Goal: Task Accomplishment & Management: Manage account settings

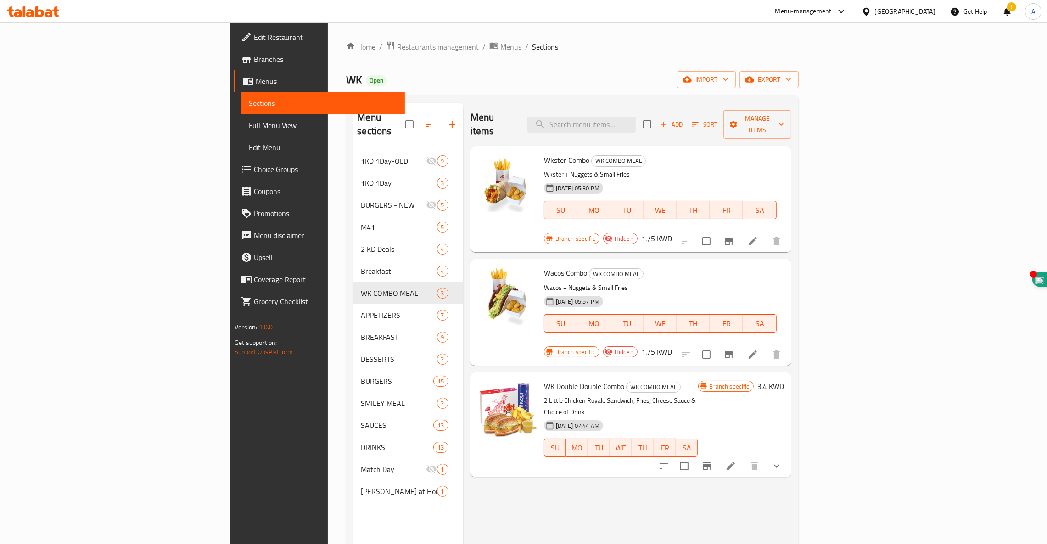
click at [397, 45] on span "Restaurants management" at bounding box center [438, 46] width 82 height 11
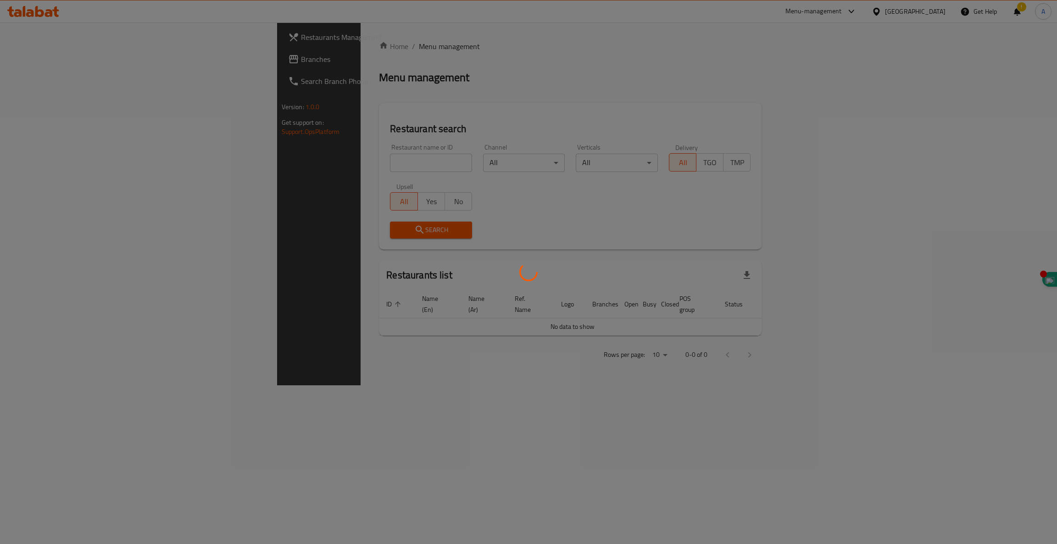
click at [317, 161] on div at bounding box center [528, 272] width 1057 height 544
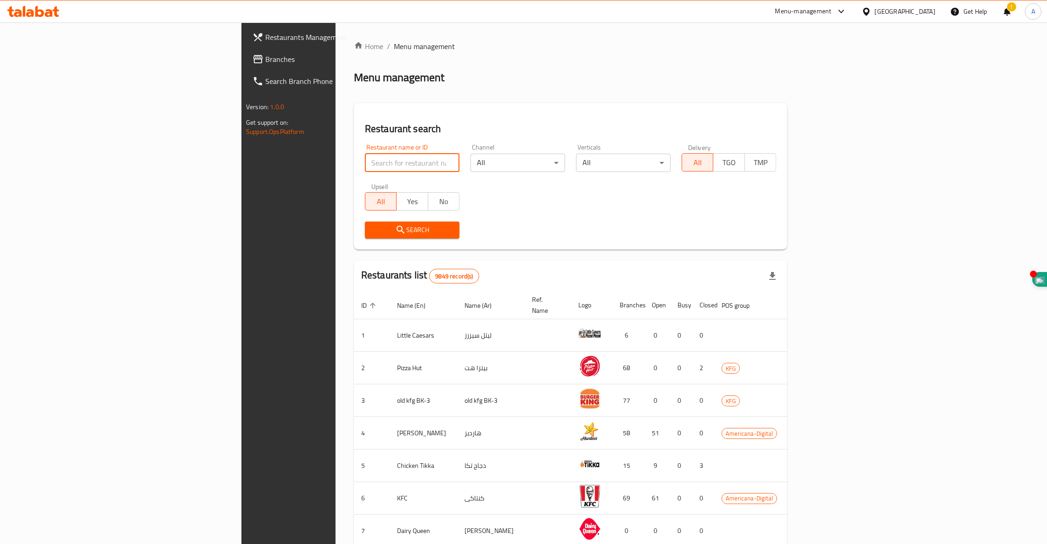
click at [365, 162] on input "search" at bounding box center [412, 163] width 95 height 18
type input "BIRYANI EXPRESS"
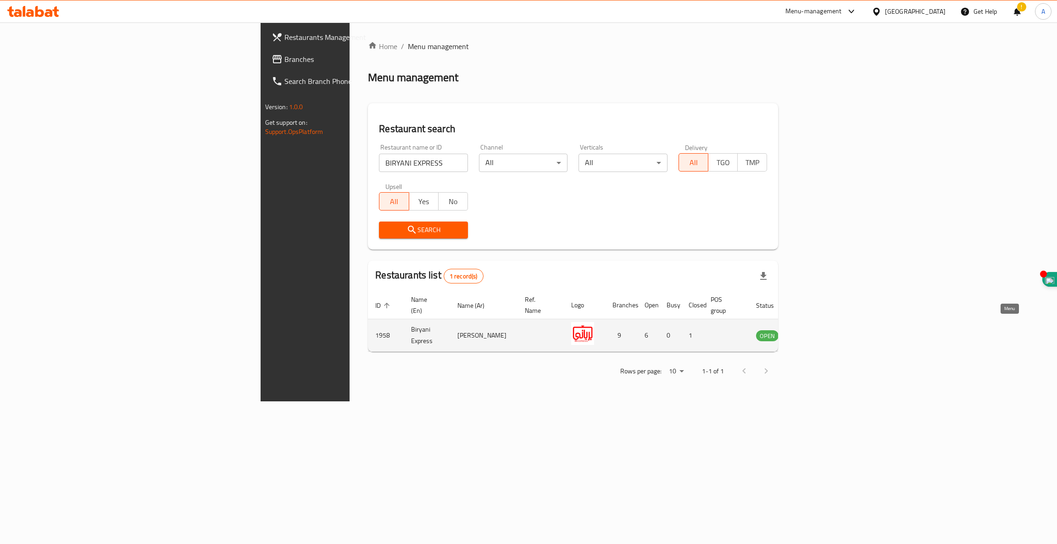
click at [815, 330] on icon "enhanced table" at bounding box center [809, 335] width 11 height 11
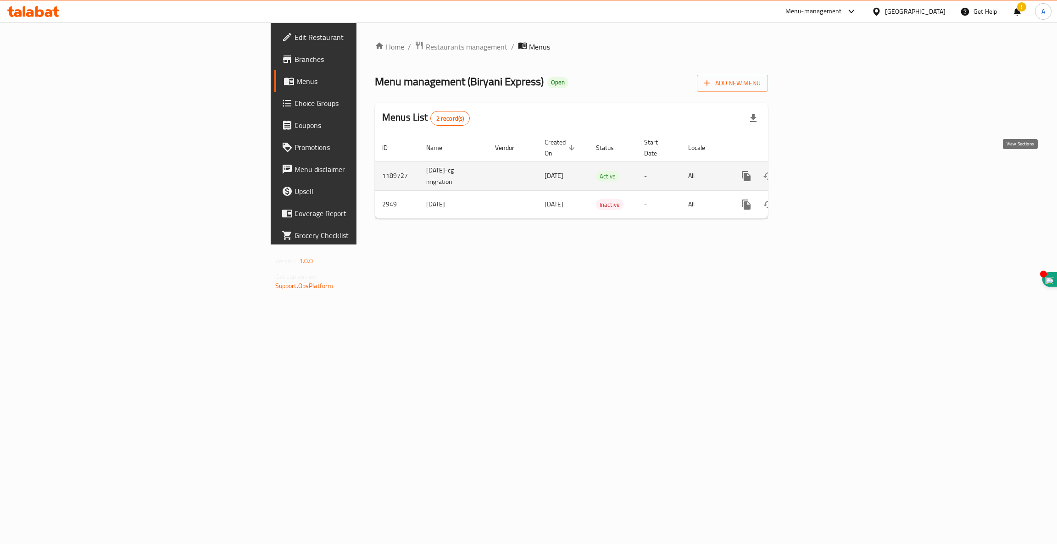
click at [818, 171] on icon "enhanced table" at bounding box center [812, 176] width 11 height 11
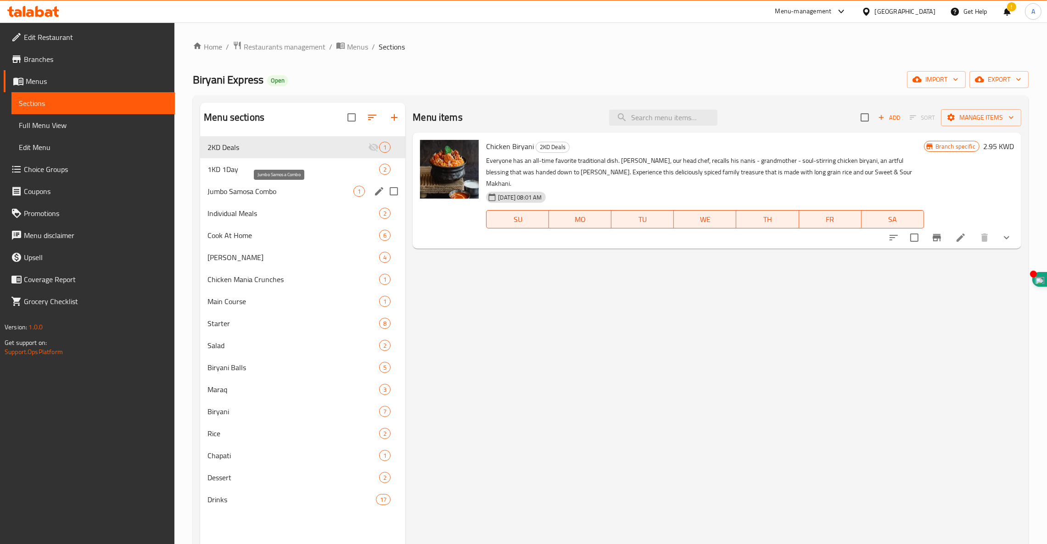
click at [250, 194] on span "Jumbo Samosa Combo" at bounding box center [280, 191] width 146 height 11
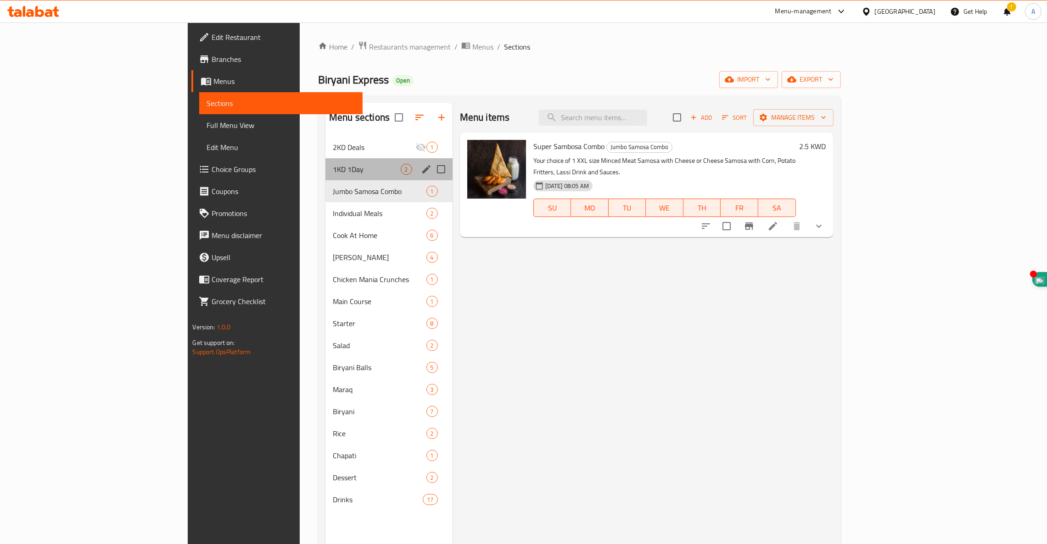
click at [325, 178] on div "1KD 1Day 2" at bounding box center [388, 169] width 127 height 22
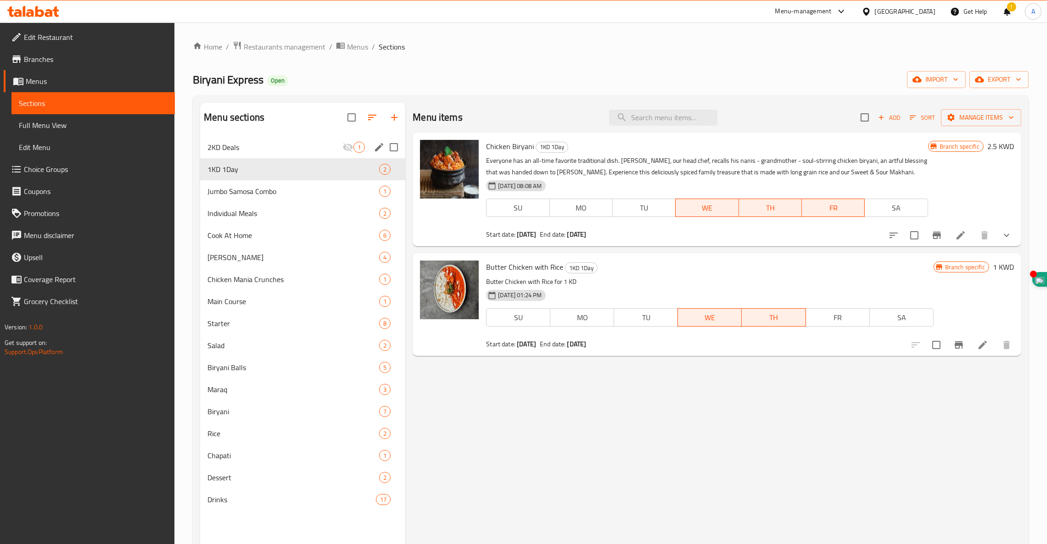
click at [228, 140] on div "2KD Deals 1" at bounding box center [302, 147] width 205 height 22
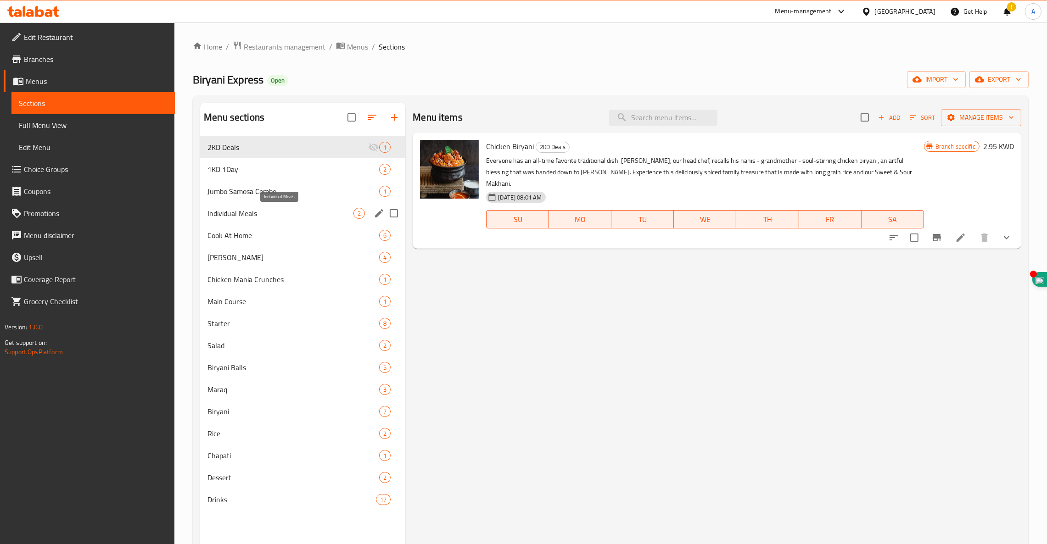
click at [228, 215] on span "Individual Meals" at bounding box center [280, 213] width 146 height 11
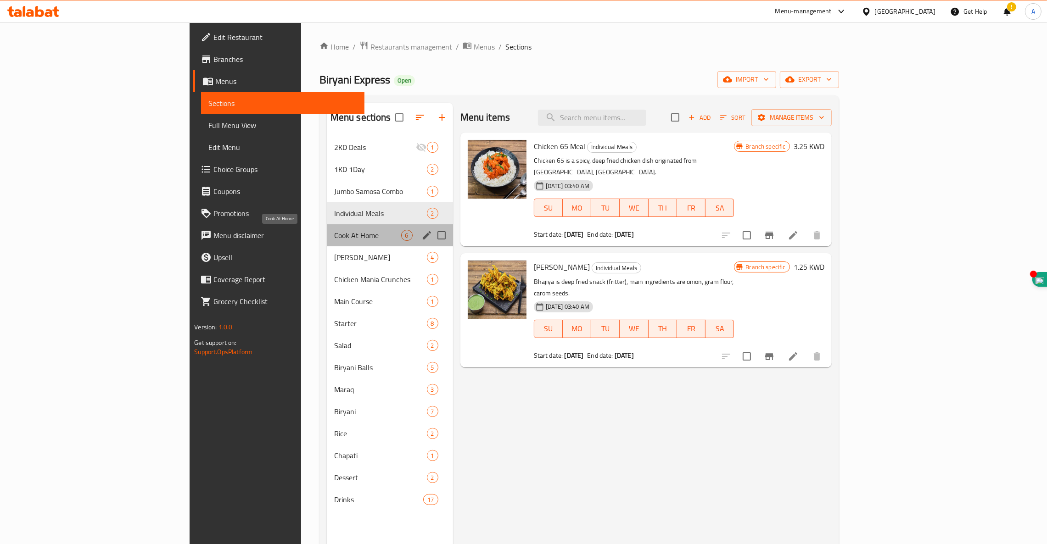
click at [334, 237] on span "Cook At Home" at bounding box center [367, 235] width 67 height 11
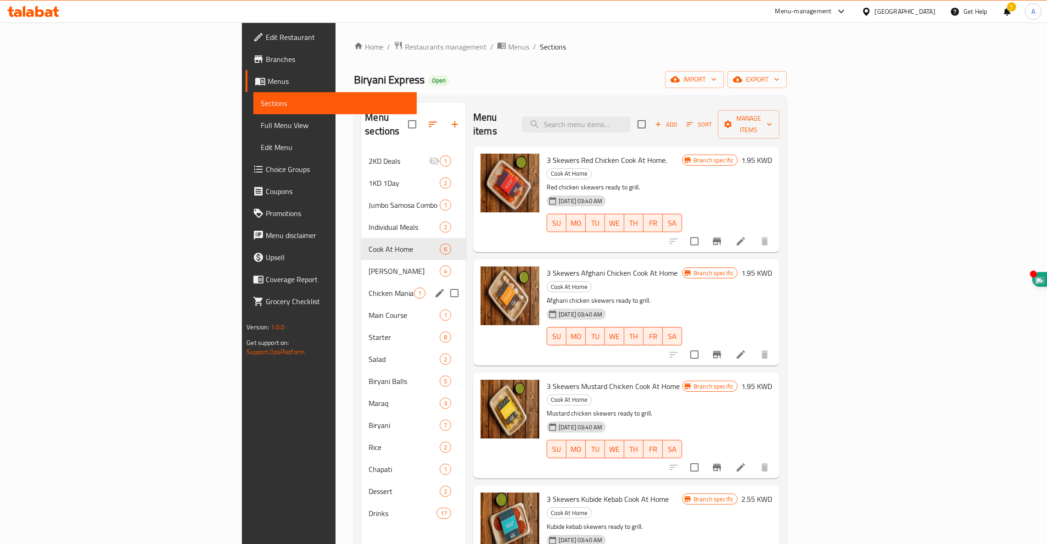
click at [361, 282] on div "Chicken Mania Crunches 1" at bounding box center [413, 293] width 105 height 22
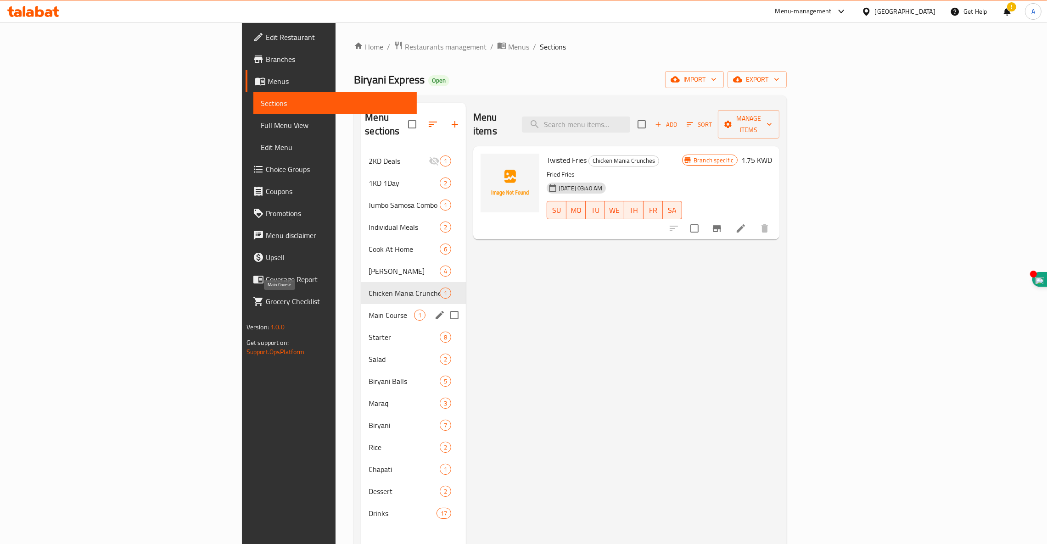
click at [368, 310] on span "Main Course" at bounding box center [390, 315] width 45 height 11
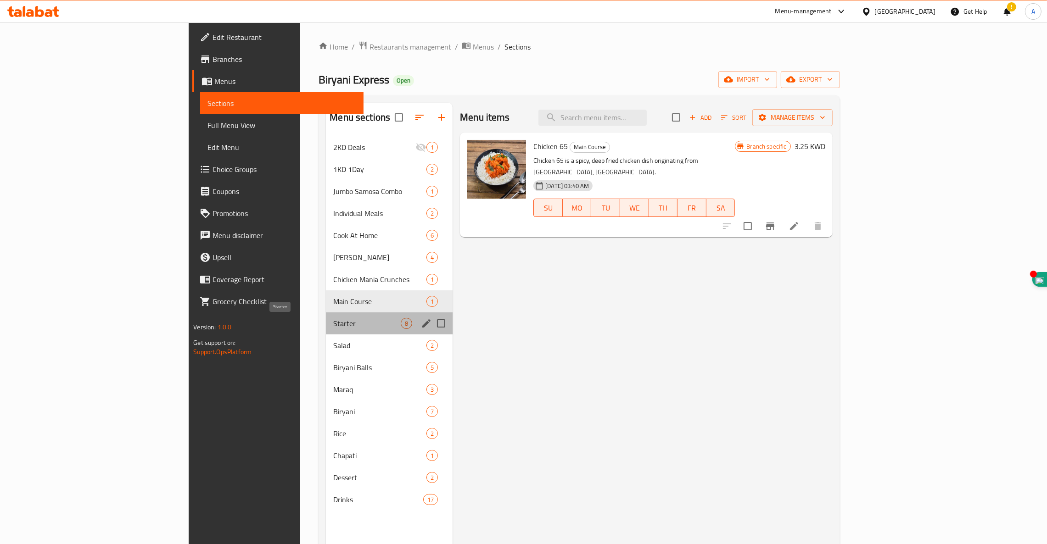
click at [333, 324] on span "Starter" at bounding box center [366, 323] width 67 height 11
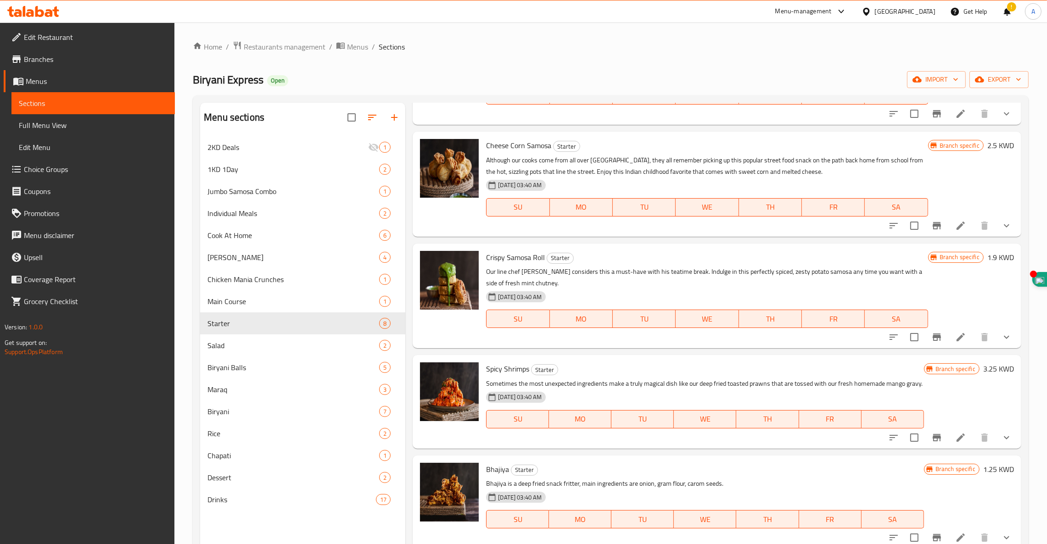
scroll to position [337, 0]
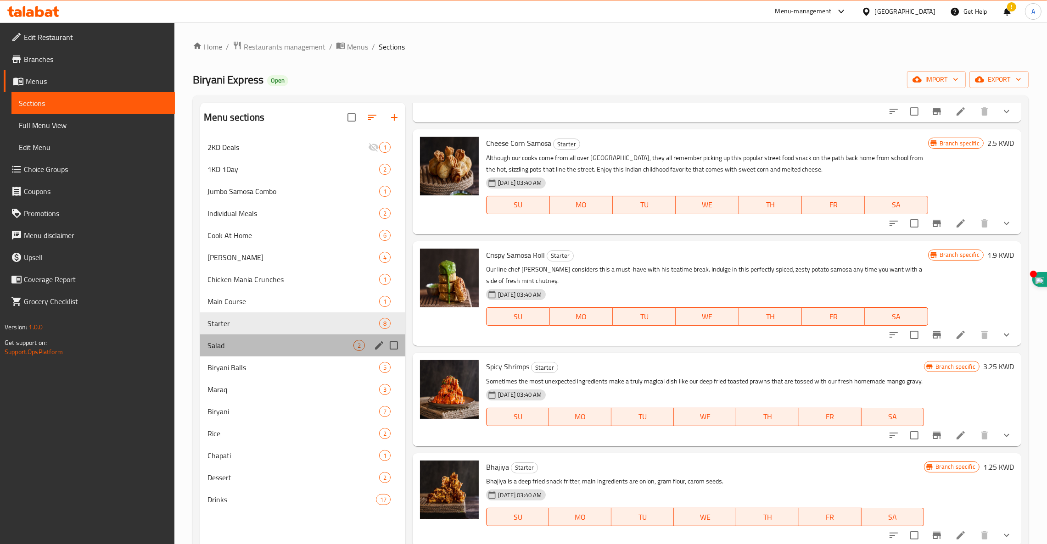
click at [210, 348] on span "Salad" at bounding box center [280, 345] width 146 height 11
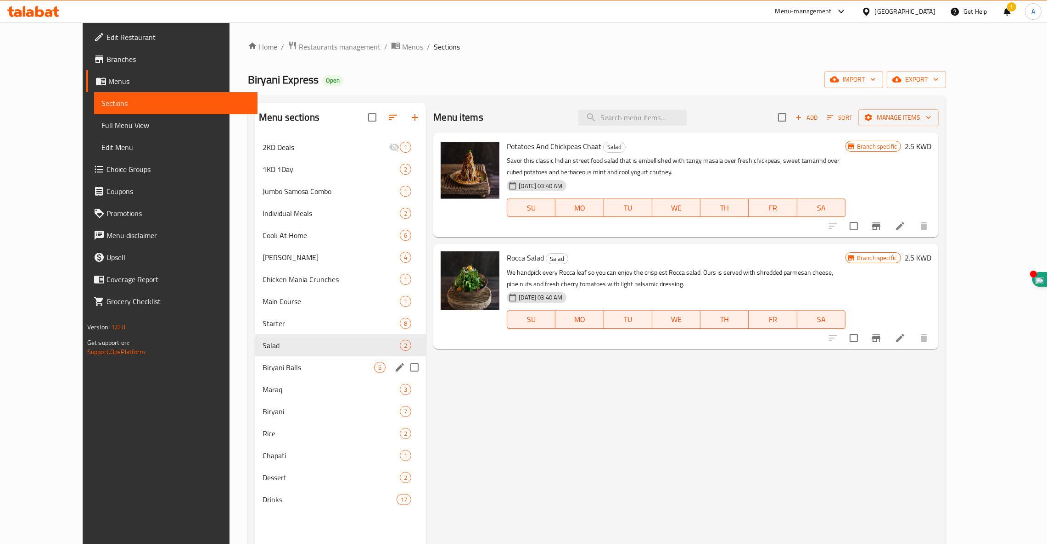
click at [262, 372] on span "Biryani Balls" at bounding box center [318, 367] width 112 height 11
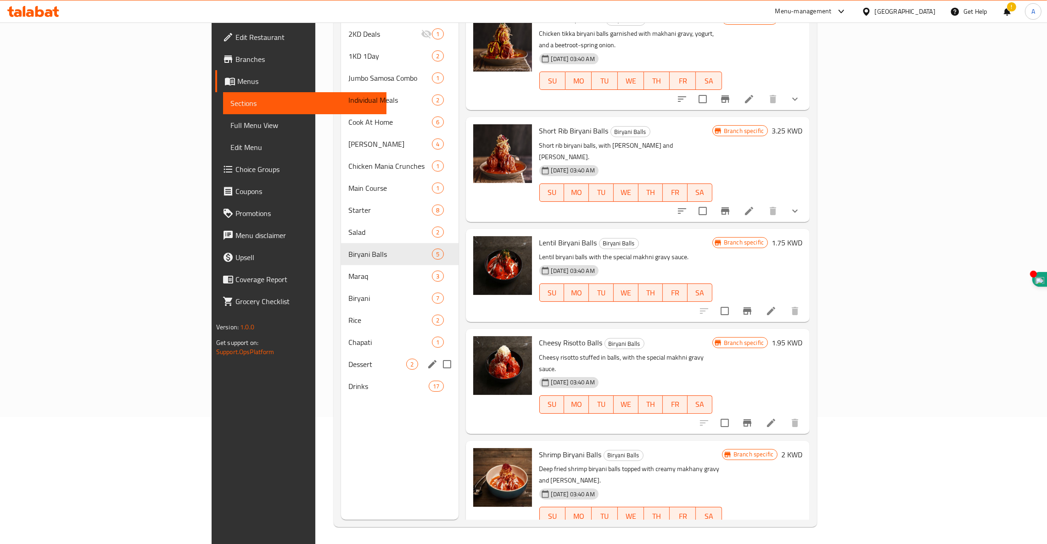
scroll to position [129, 0]
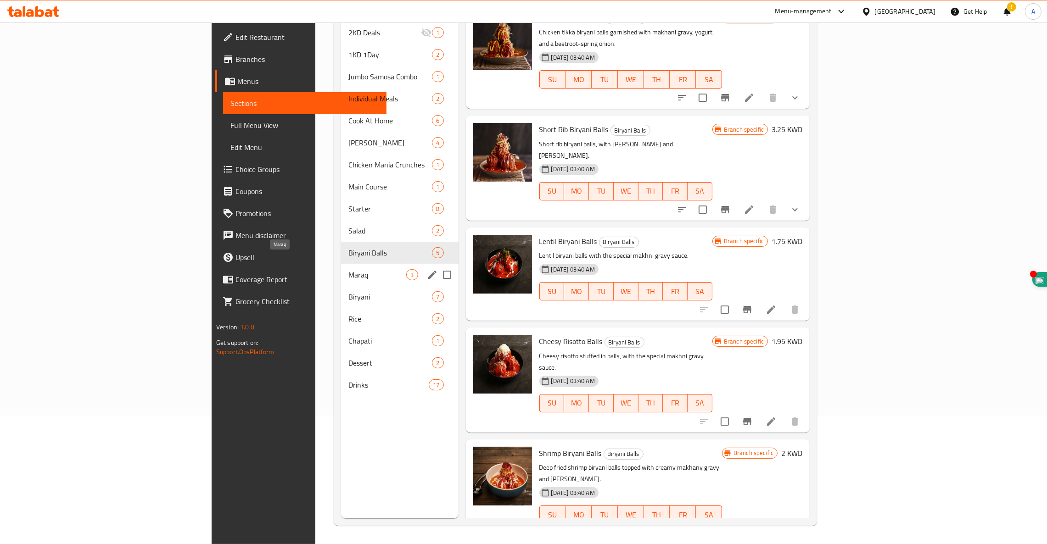
click at [348, 269] on span "Maraq" at bounding box center [377, 274] width 58 height 11
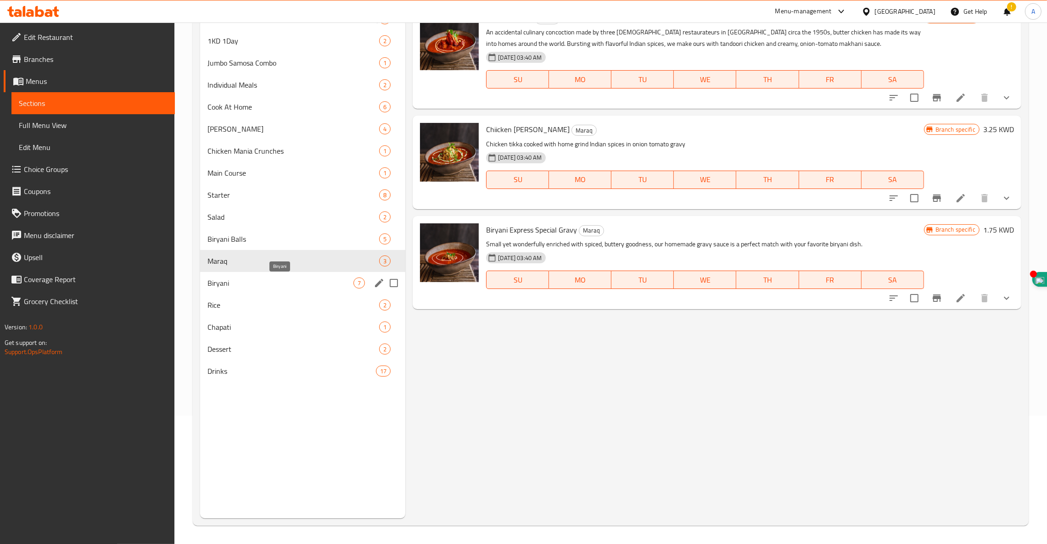
click at [238, 285] on span "Biryani" at bounding box center [280, 283] width 146 height 11
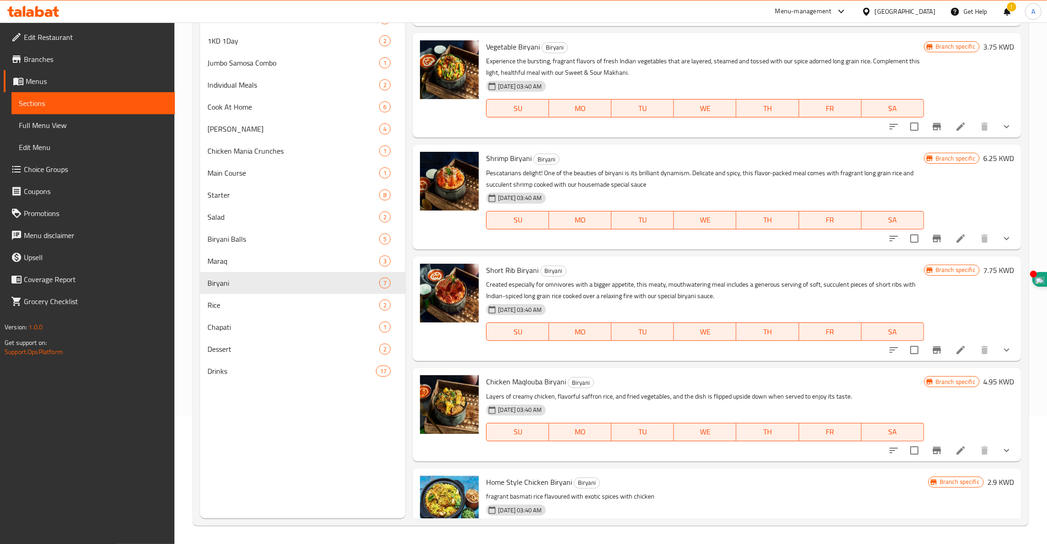
scroll to position [246, 0]
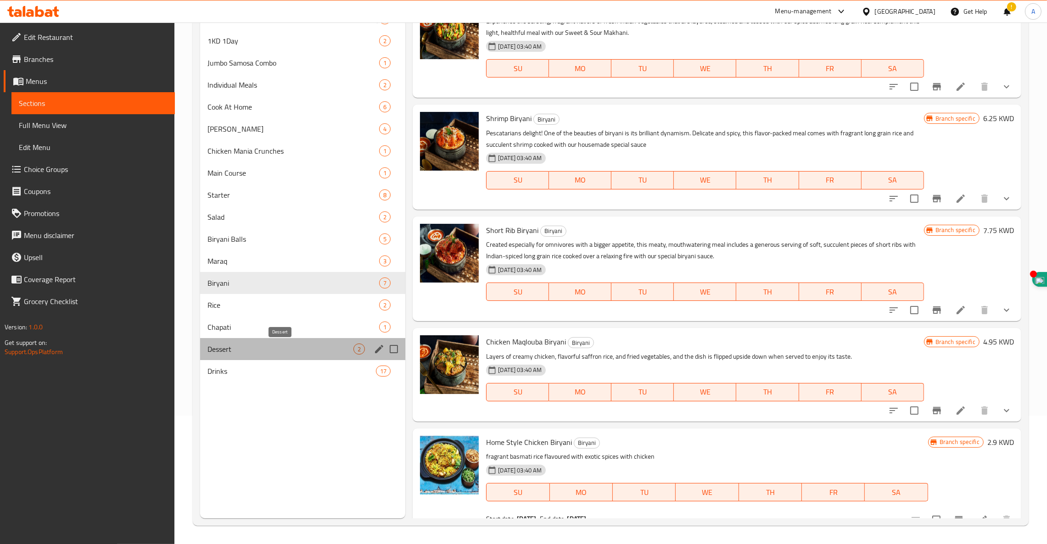
click at [257, 348] on span "Dessert" at bounding box center [280, 349] width 146 height 11
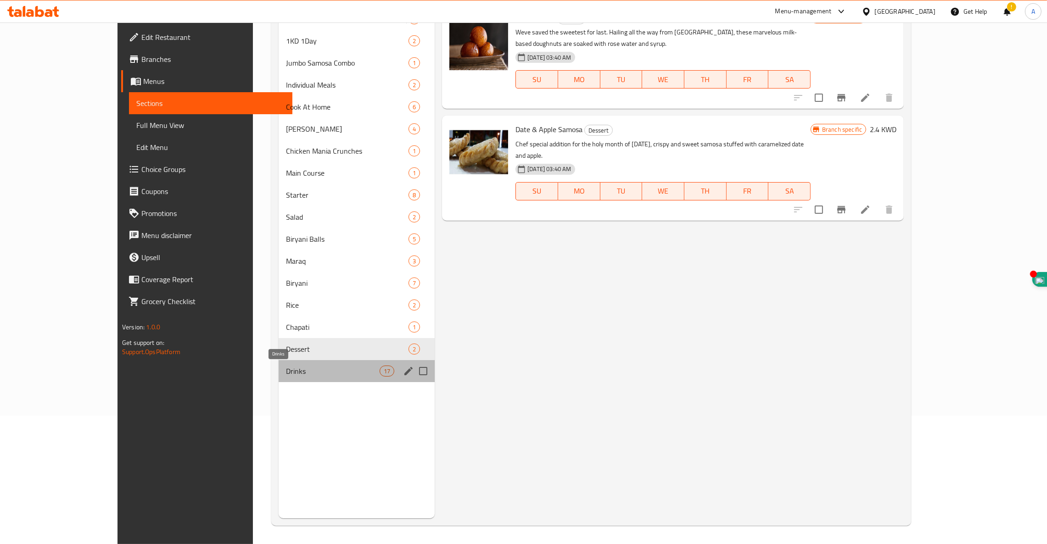
click at [286, 366] on span "Drinks" at bounding box center [333, 371] width 94 height 11
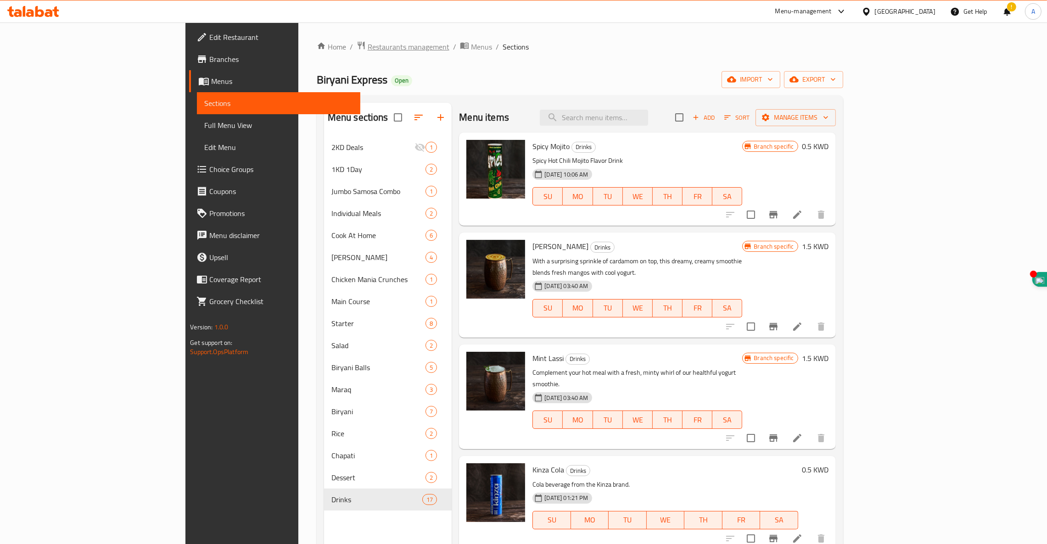
click at [368, 51] on span "Restaurants management" at bounding box center [409, 46] width 82 height 11
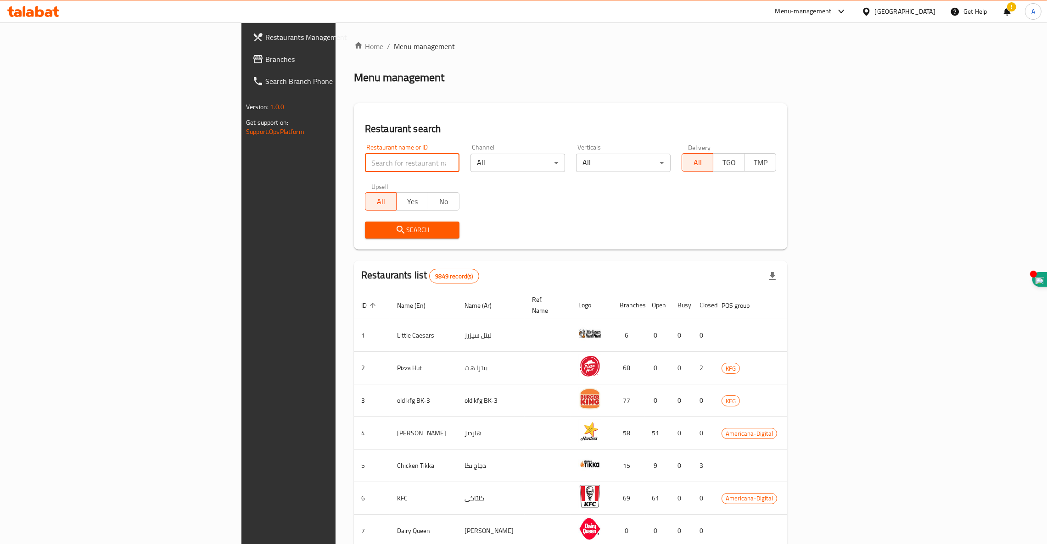
click at [365, 162] on input "search" at bounding box center [412, 163] width 95 height 18
type input "DUNKIN"
click button "Search" at bounding box center [412, 230] width 95 height 17
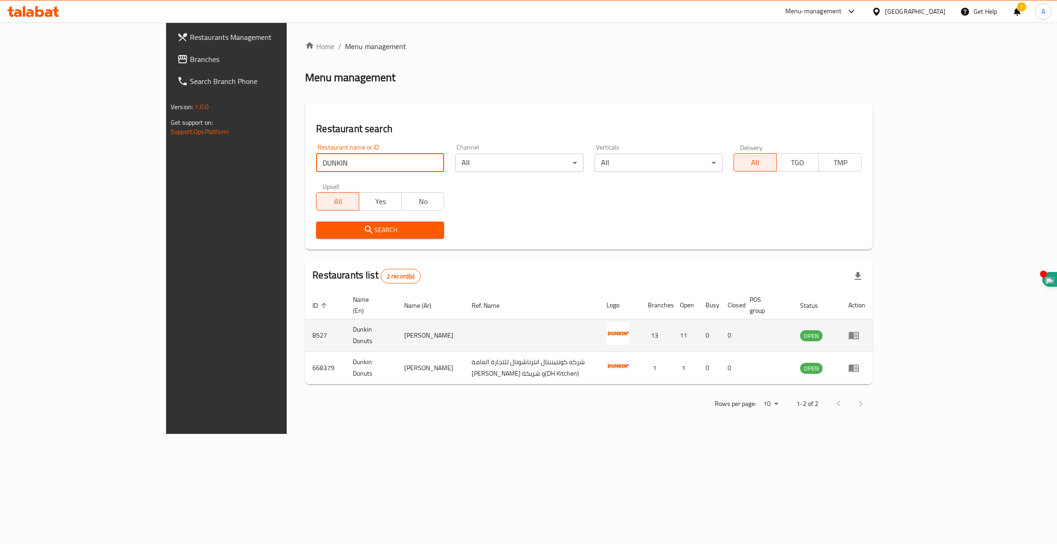
click at [860, 330] on icon "enhanced table" at bounding box center [853, 335] width 11 height 11
